Goal: Task Accomplishment & Management: Manage account settings

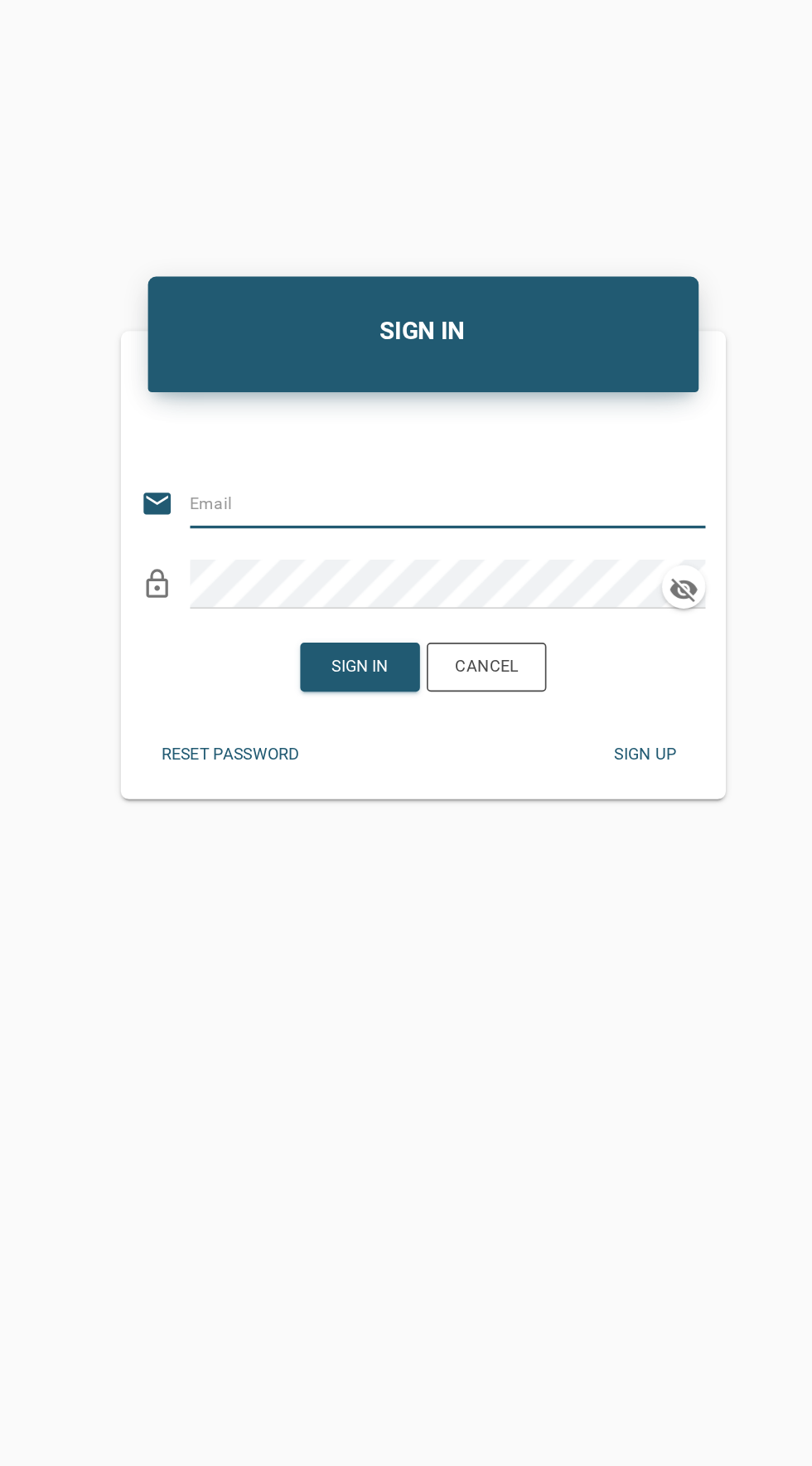
scroll to position [4, 0]
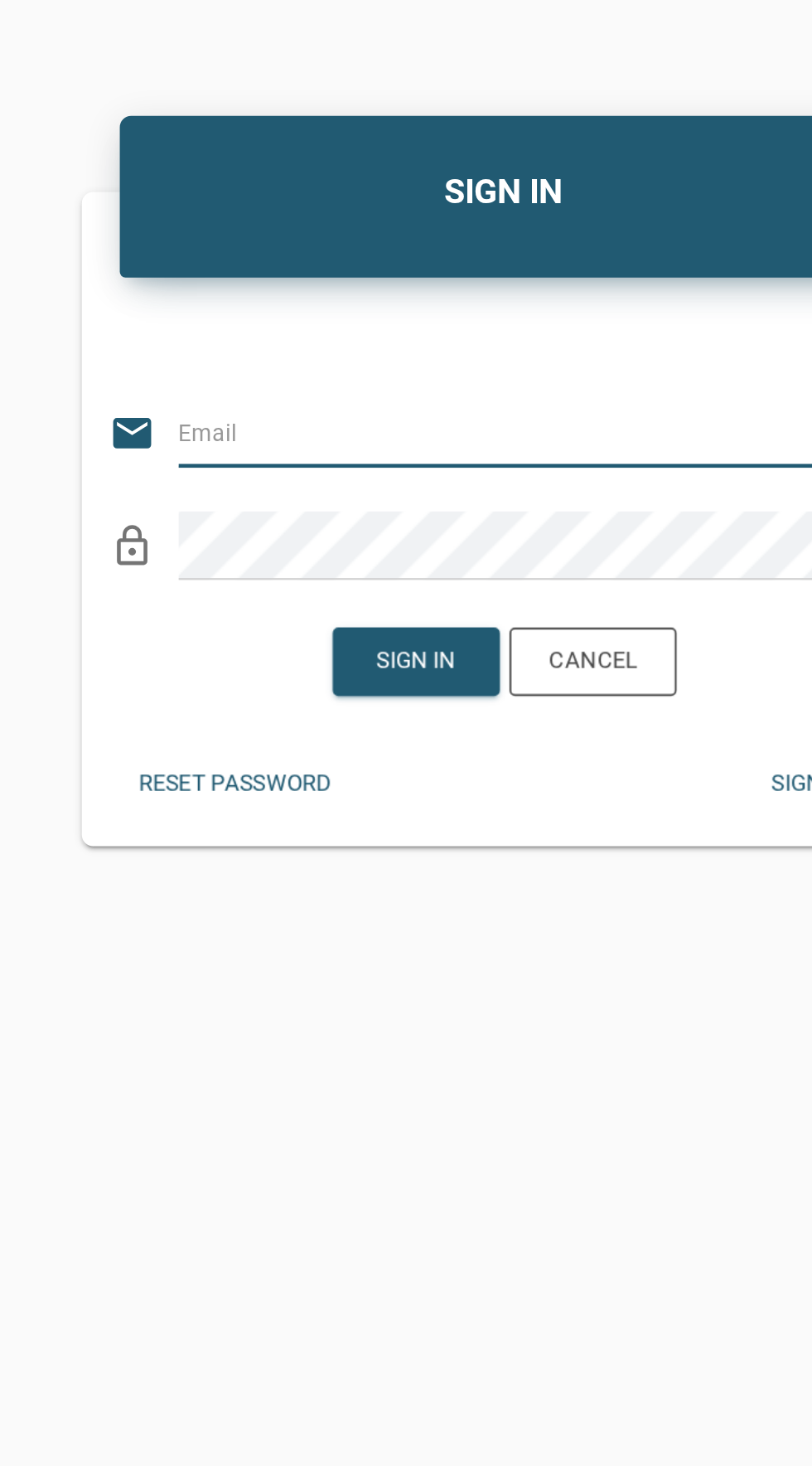
click at [289, 614] on input "email" at bounding box center [412, 599] width 294 height 30
type input "[EMAIL_ADDRESS][DOMAIN_NAME]"
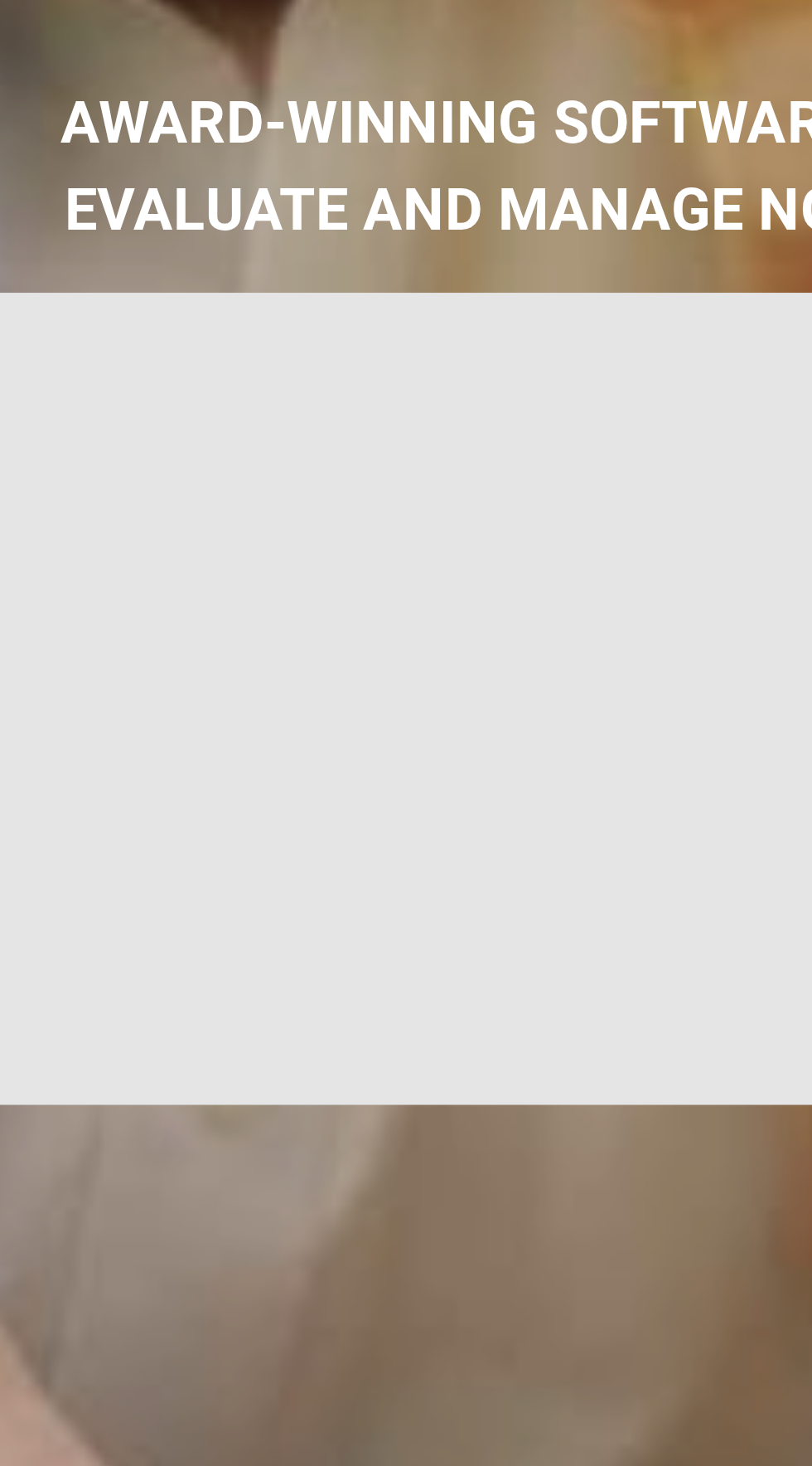
type input "Introduction to new features"
select select
